Goal: Task Accomplishment & Management: Complete application form

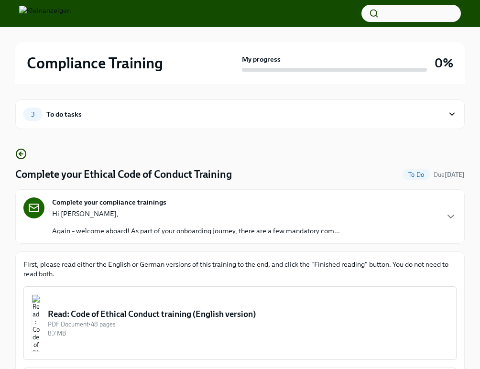
scroll to position [220, 0]
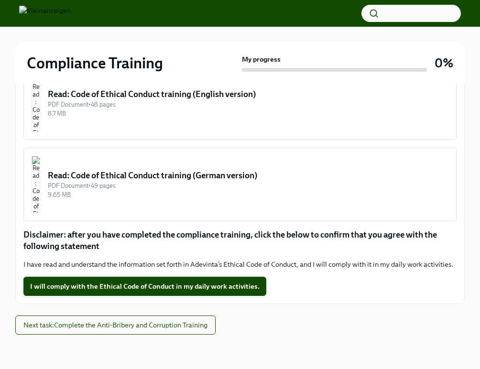
click at [229, 283] on span "I will comply with the Ethical Code of Conduct in my daily work activities." at bounding box center [145, 287] width 230 height 10
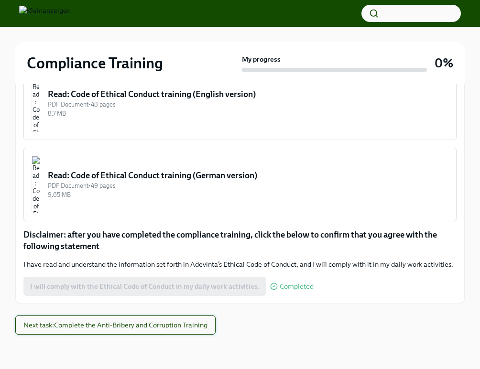
click at [170, 324] on span "Next task : Complete the Anti-Bribery and Corruption Training" at bounding box center [115, 326] width 184 height 10
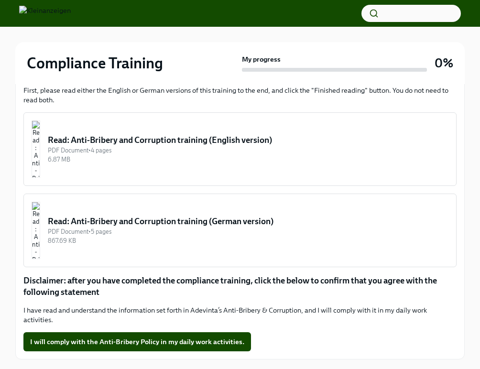
scroll to position [220, 0]
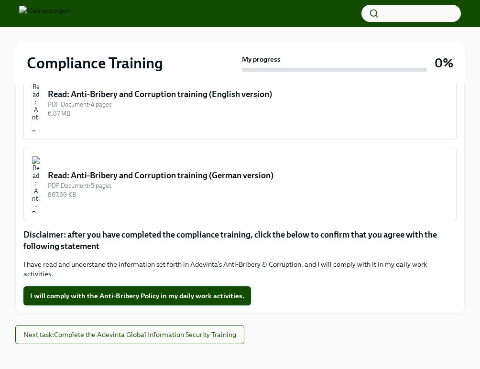
click at [179, 291] on span "I will comply with the Anti-Bribery Policy in my daily work activities." at bounding box center [137, 296] width 214 height 10
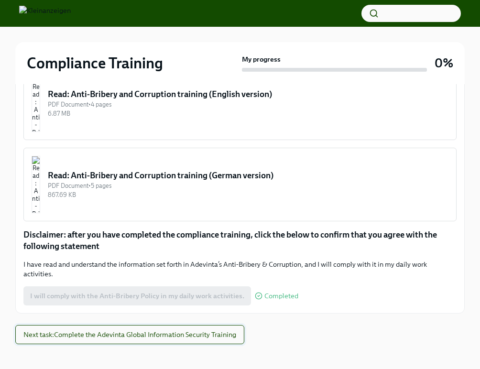
click at [175, 333] on span "Next task : Complete the Adevinta Global Information Security Training" at bounding box center [129, 335] width 213 height 10
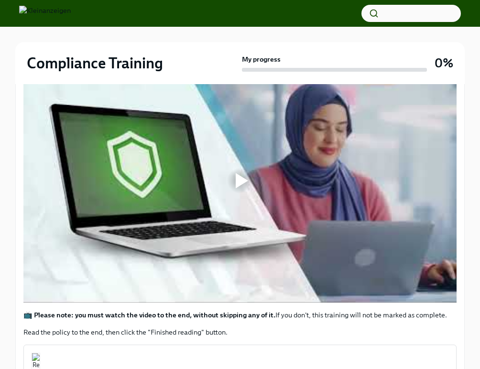
scroll to position [396, 0]
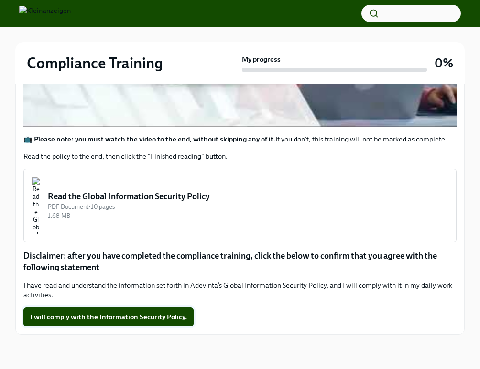
click at [151, 317] on span "I will comply with the Information Security Policy." at bounding box center [108, 317] width 157 height 10
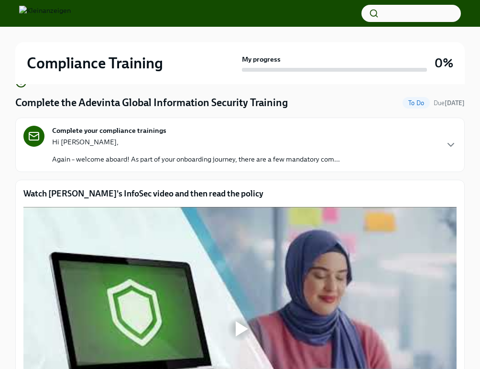
scroll to position [150, 0]
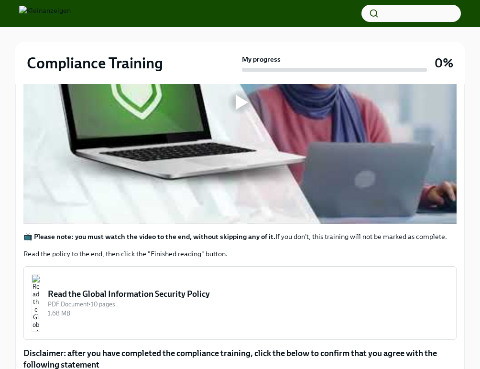
scroll to position [396, 0]
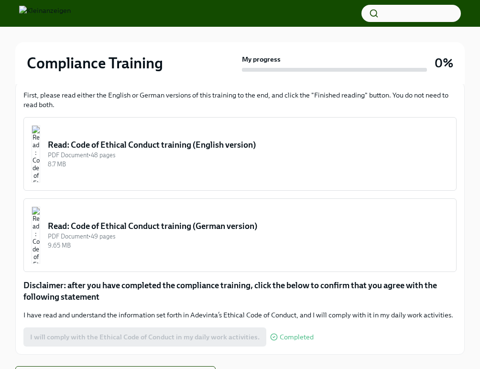
scroll to position [220, 0]
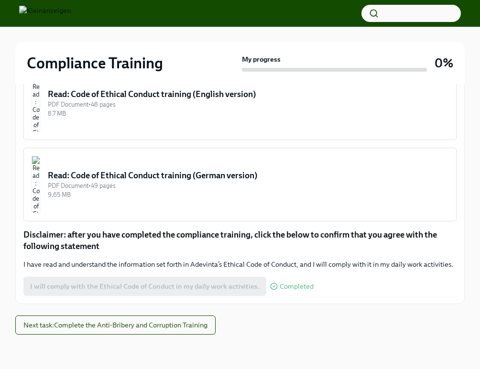
click at [305, 121] on button "Read: Code of Ethical Conduct training (English version) PDF Document • 48 page…" at bounding box center [240, 104] width 434 height 74
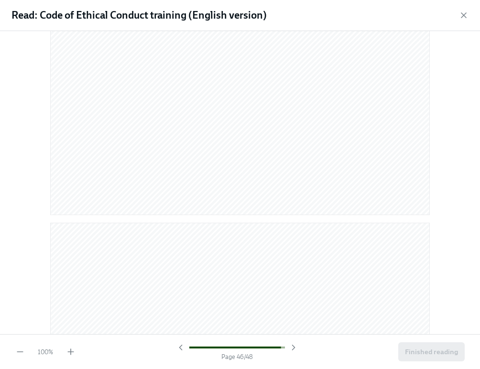
scroll to position [14176, 0]
click at [445, 355] on span "Finished reading" at bounding box center [431, 352] width 53 height 10
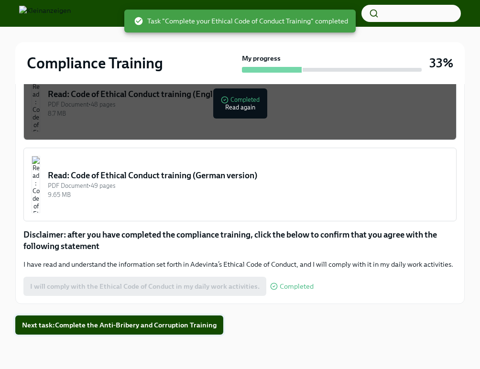
click at [168, 324] on span "Next task : Complete the Anti-Bribery and Corruption Training" at bounding box center [119, 326] width 195 height 10
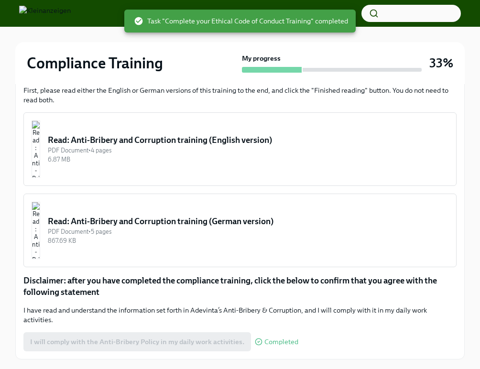
scroll to position [220, 0]
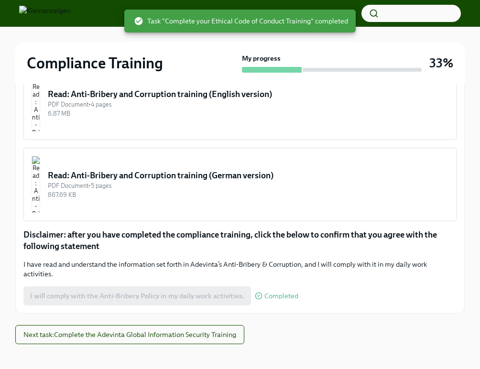
click at [237, 173] on div "Read: Anti-Bribery and Corruption training (German version)" at bounding box center [248, 175] width 401 height 11
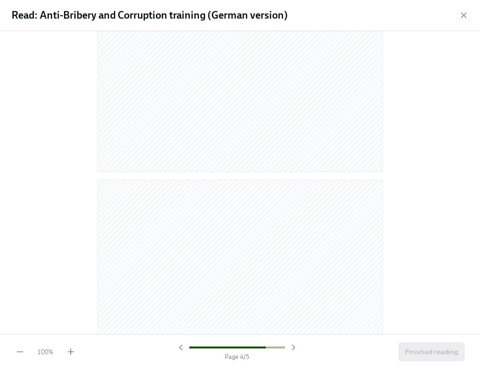
scroll to position [2508, 0]
click at [439, 352] on span "Finished reading" at bounding box center [431, 352] width 53 height 10
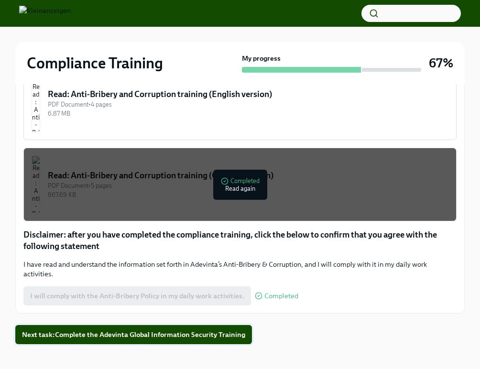
click at [134, 331] on span "Next task : Complete the Adevinta Global Information Security Training" at bounding box center [133, 335] width 223 height 10
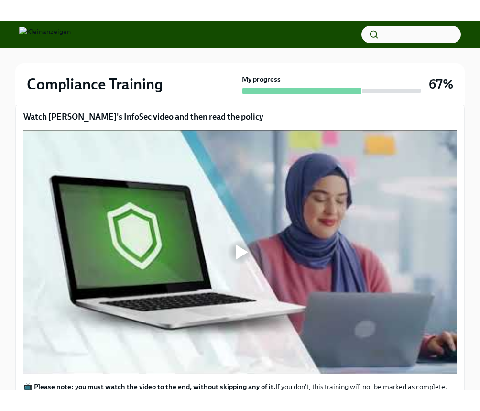
scroll to position [169, 0]
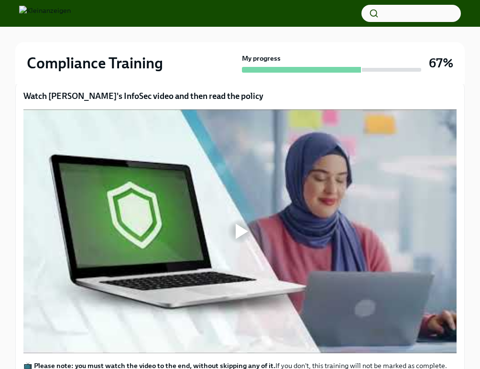
click at [231, 219] on div at bounding box center [240, 231] width 31 height 31
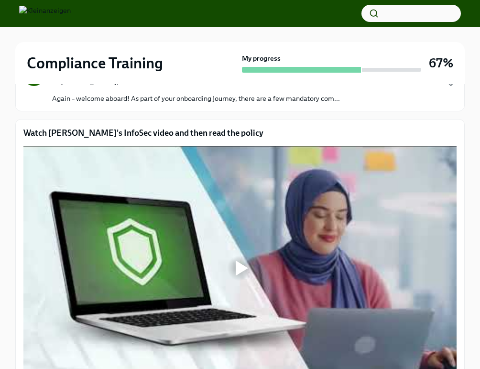
scroll to position [179, 0]
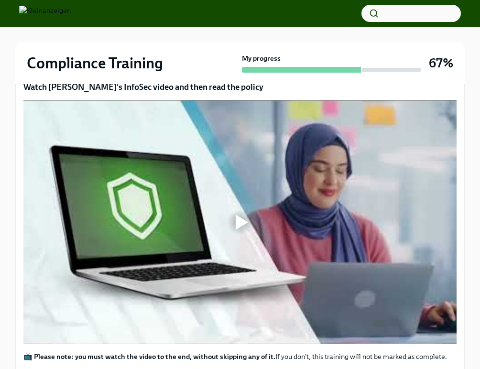
click at [249, 233] on div at bounding box center [240, 222] width 31 height 31
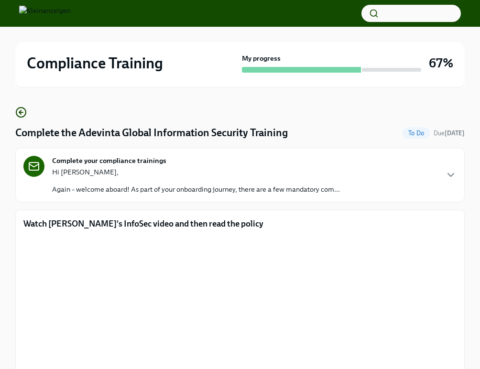
scroll to position [0, 0]
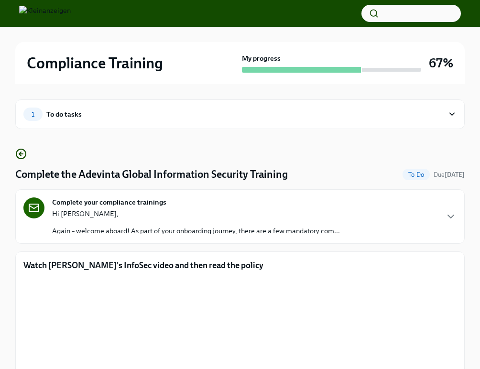
click at [310, 224] on div "Hi Samir, Again – welcome aboard! As part of your onboarding journey, there are…" at bounding box center [196, 222] width 288 height 27
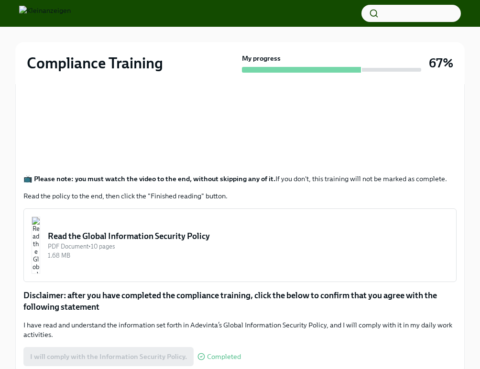
scroll to position [480, 0]
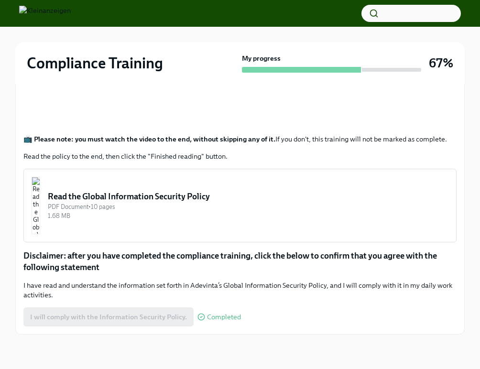
click at [152, 321] on div "I will comply with the Information Security Policy. Completed" at bounding box center [132, 317] width 218 height 19
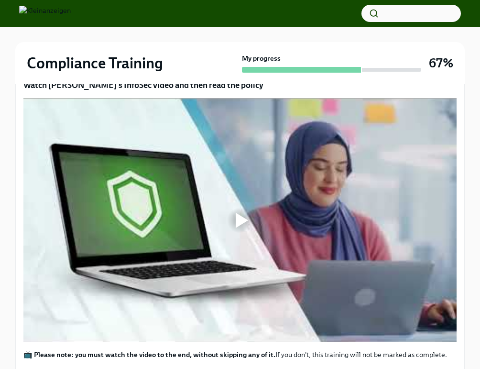
scroll to position [396, 0]
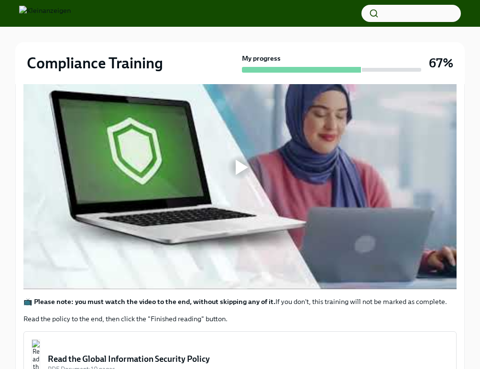
scroll to position [396, 0]
